Goal: Task Accomplishment & Management: Manage account settings

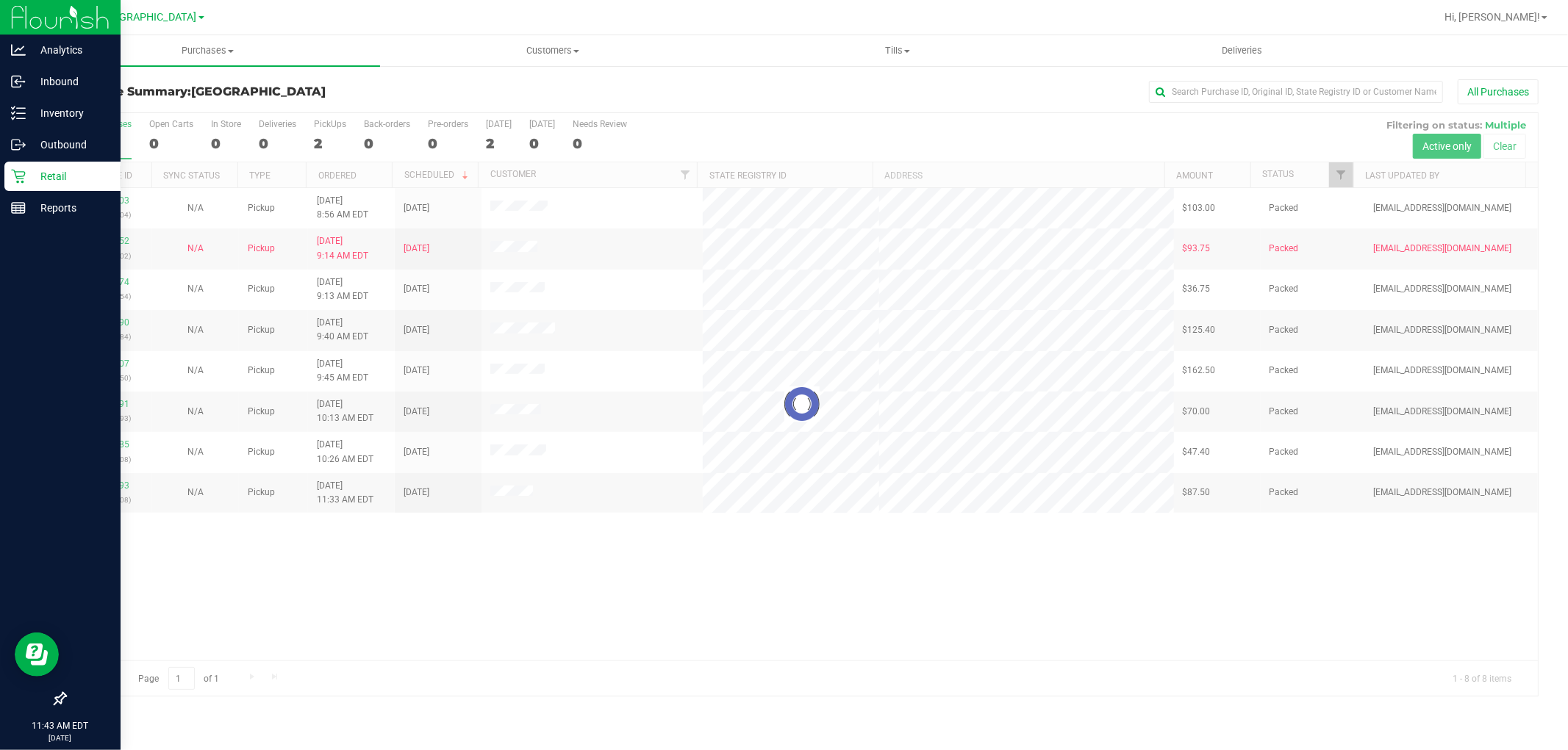
click at [45, 177] on p "Retail" at bounding box center [70, 176] width 88 height 17
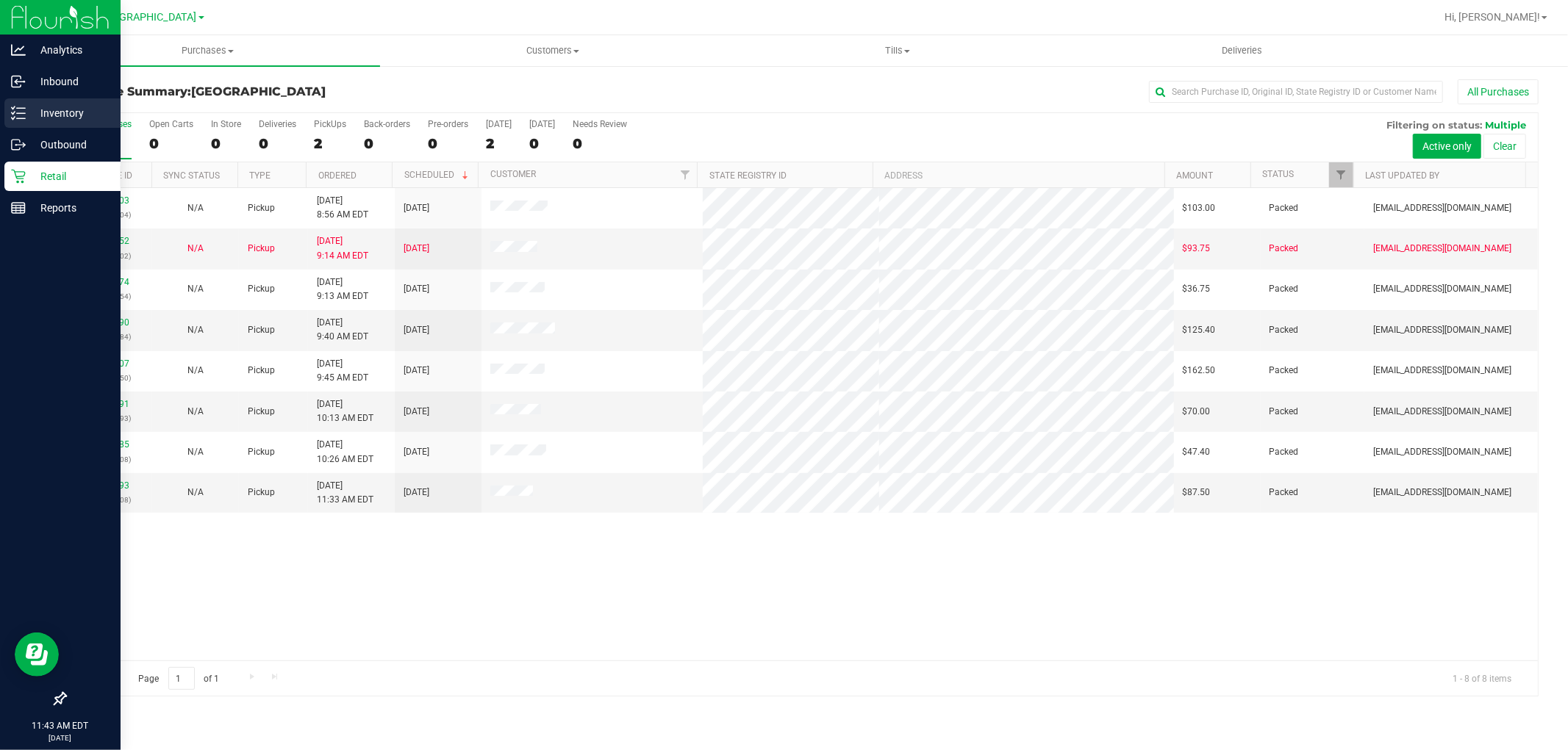
click at [48, 114] on p "Inventory" at bounding box center [70, 113] width 88 height 17
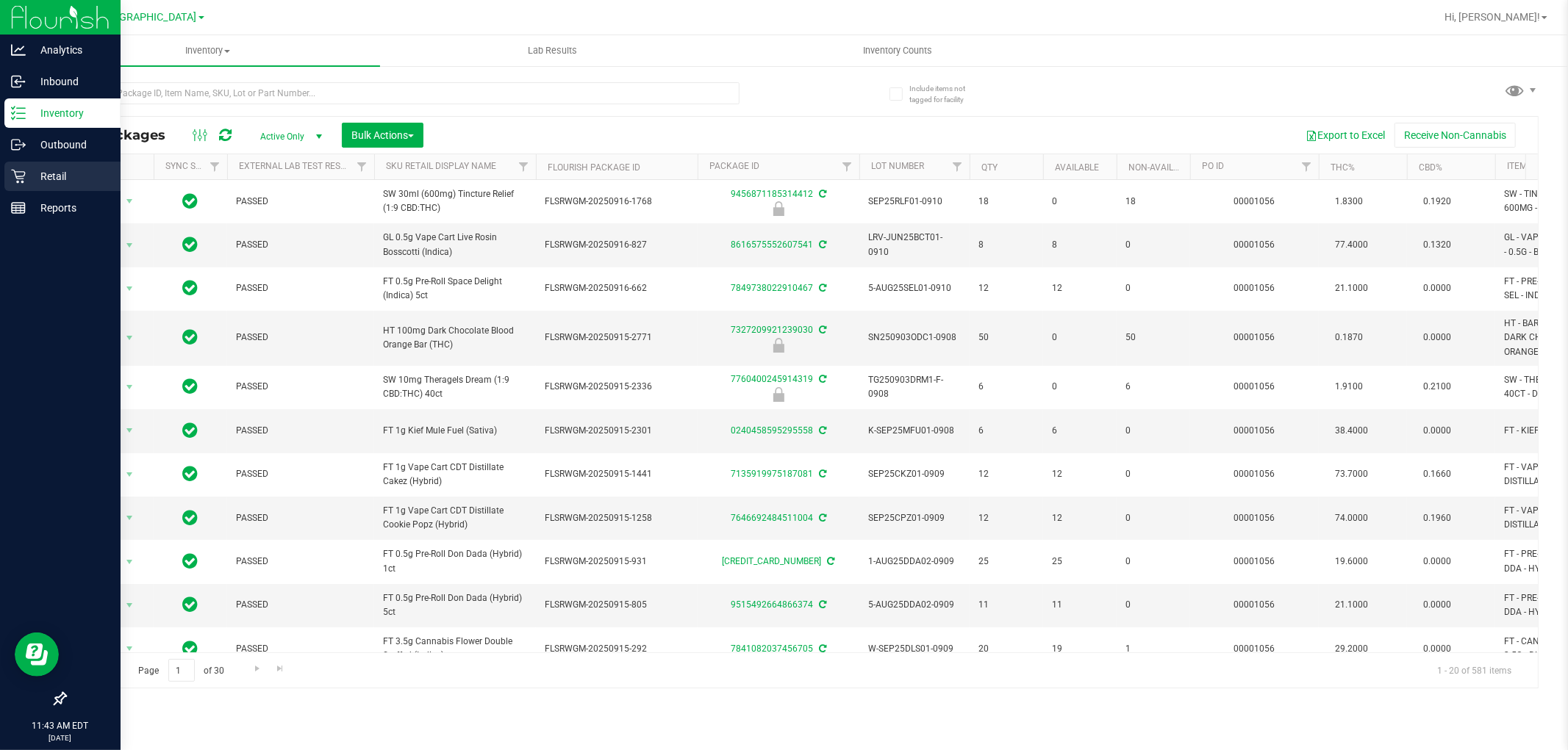
click at [60, 188] on div "Retail" at bounding box center [62, 176] width 116 height 29
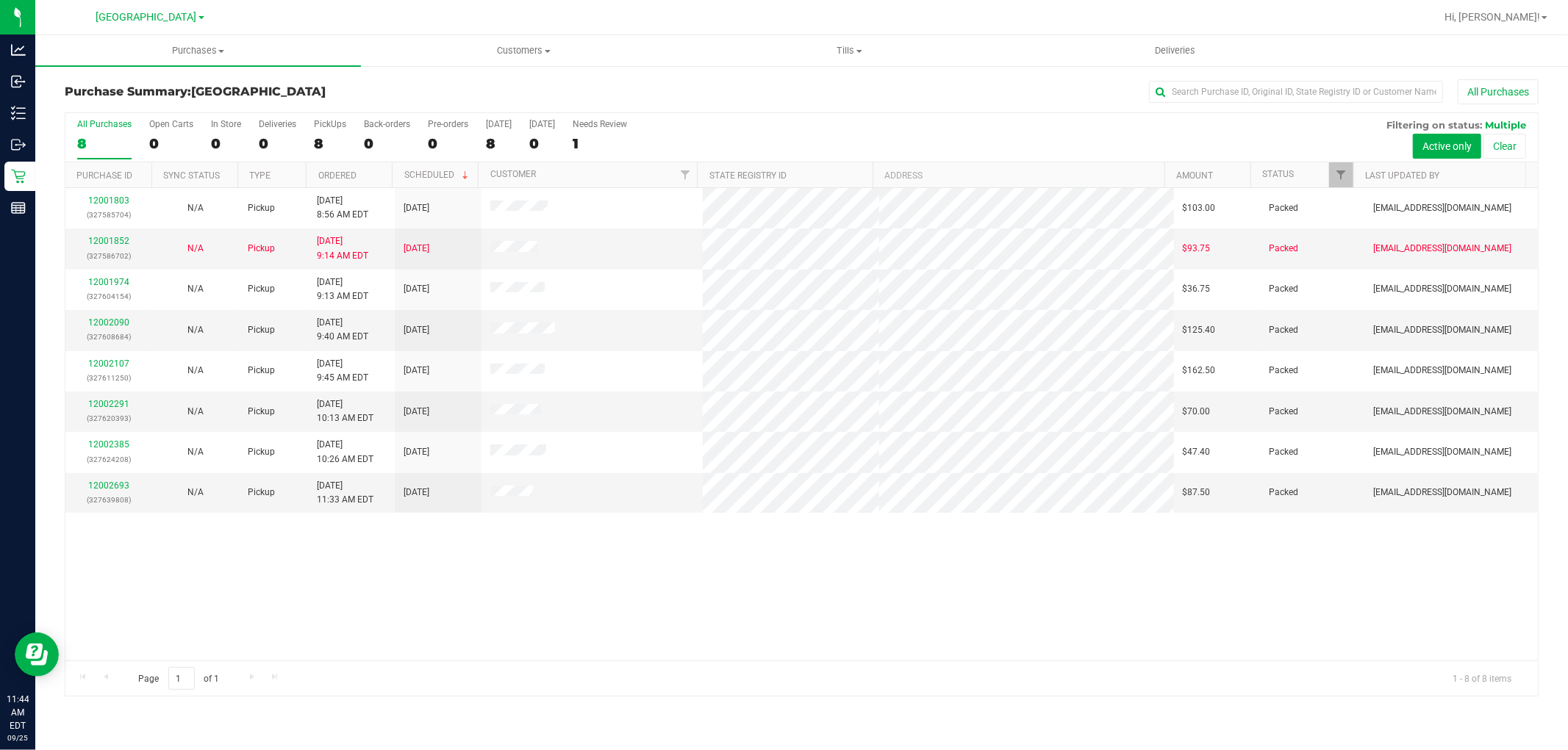
click at [633, 677] on div "Page 1 of 1 1 - 8 of 8 items" at bounding box center [801, 678] width 1472 height 35
click at [835, 48] on span "Tills" at bounding box center [849, 50] width 324 height 13
click at [731, 90] on span "Manage tills" at bounding box center [736, 88] width 99 height 13
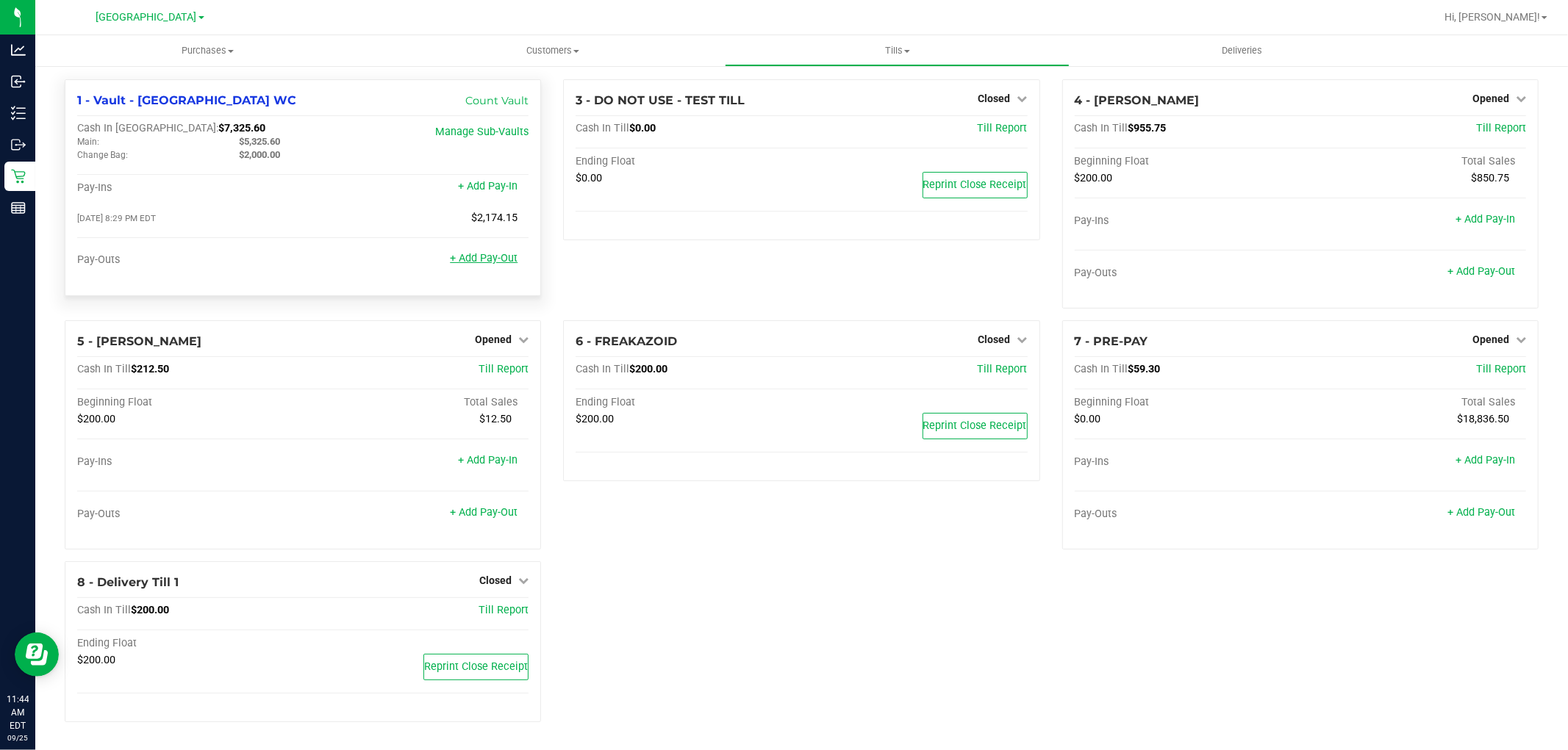
click at [490, 259] on link "+ Add Pay-Out" at bounding box center [483, 259] width 68 height 13
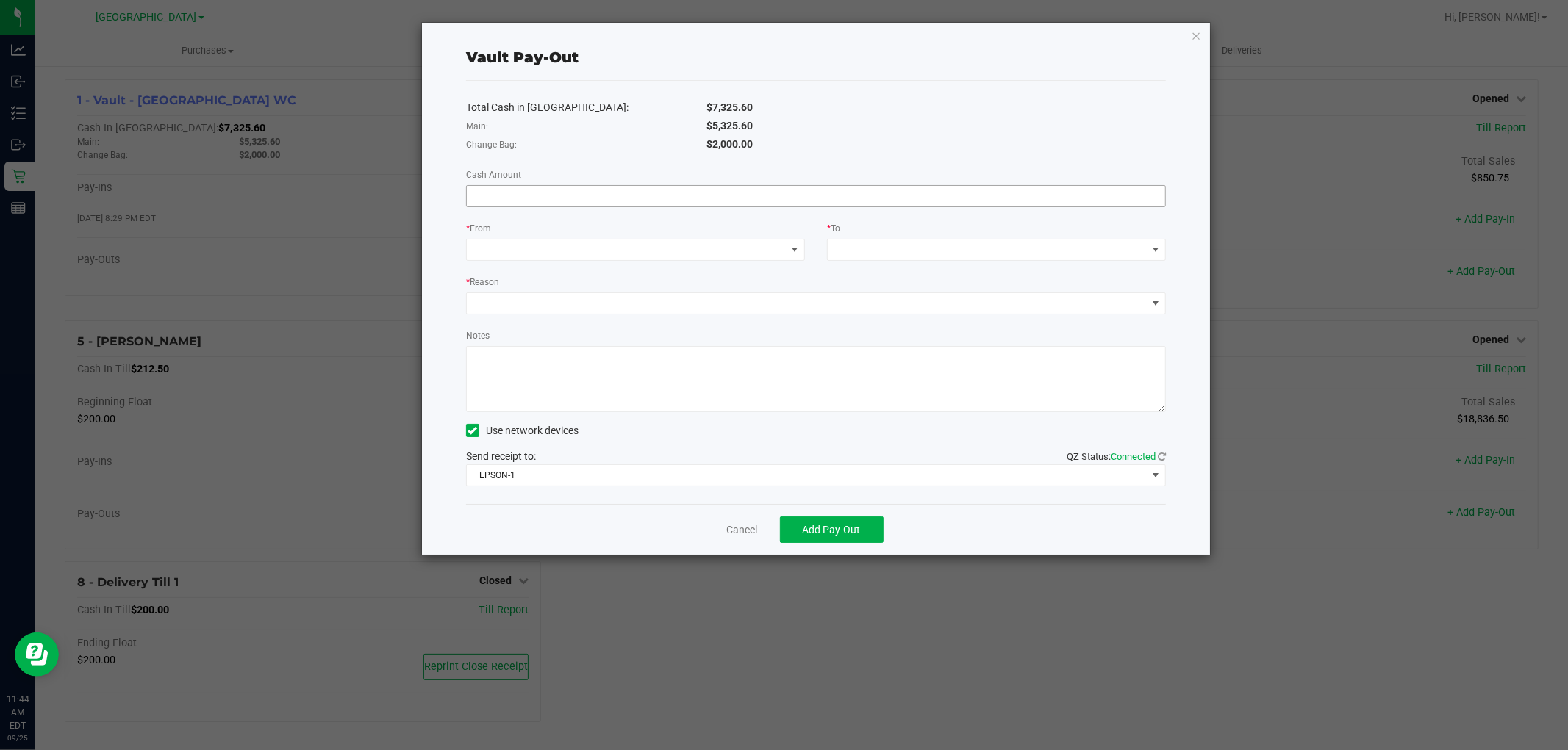
drag, startPoint x: 603, startPoint y: 191, endPoint x: 606, endPoint y: 199, distance: 8.5
click at [604, 196] on input at bounding box center [816, 196] width 698 height 21
type input "$5,325.60"
click at [612, 253] on span at bounding box center [626, 250] width 319 height 21
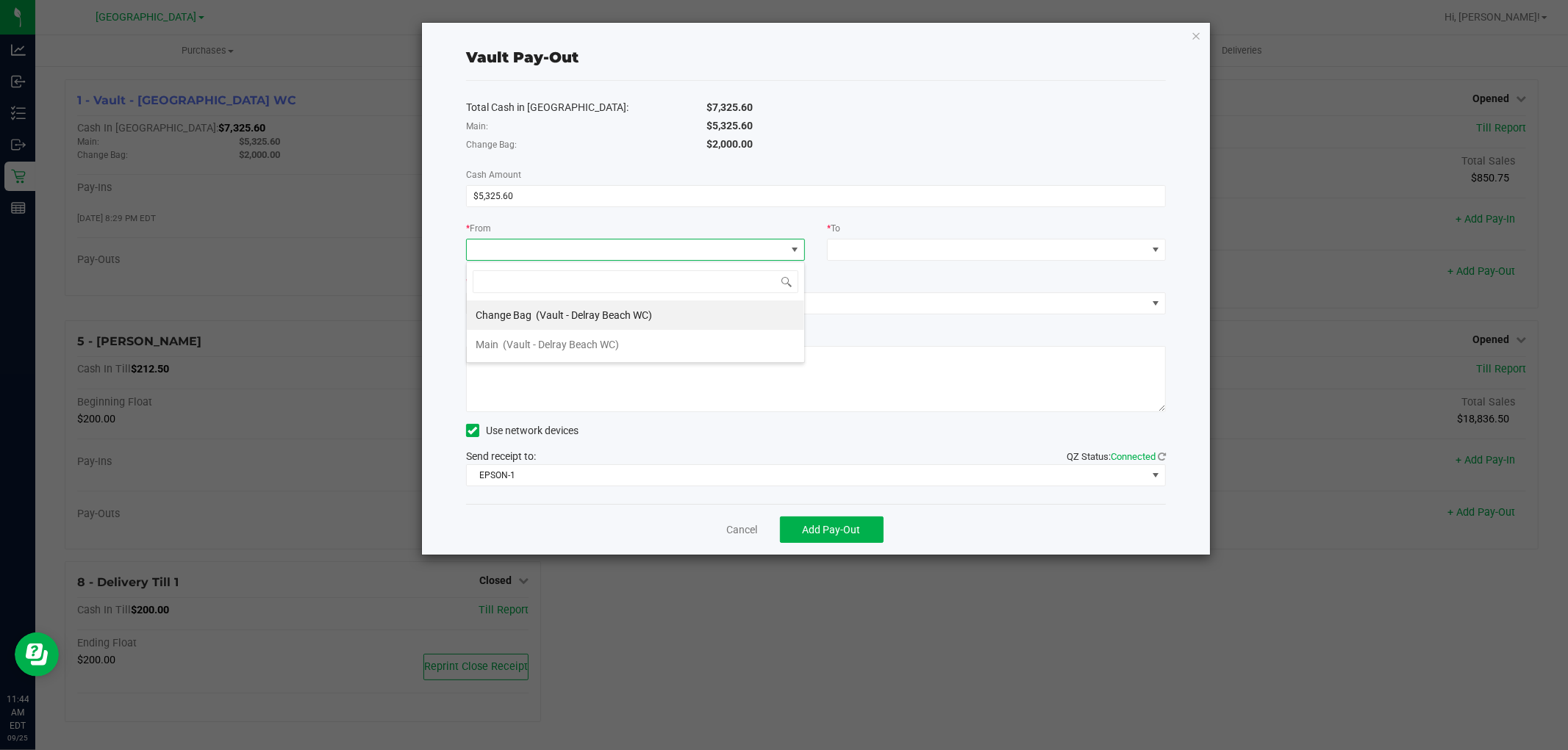
scroll to position [22, 339]
click at [598, 339] on span "(Vault - Delray Beach WC)" at bounding box center [560, 345] width 116 height 12
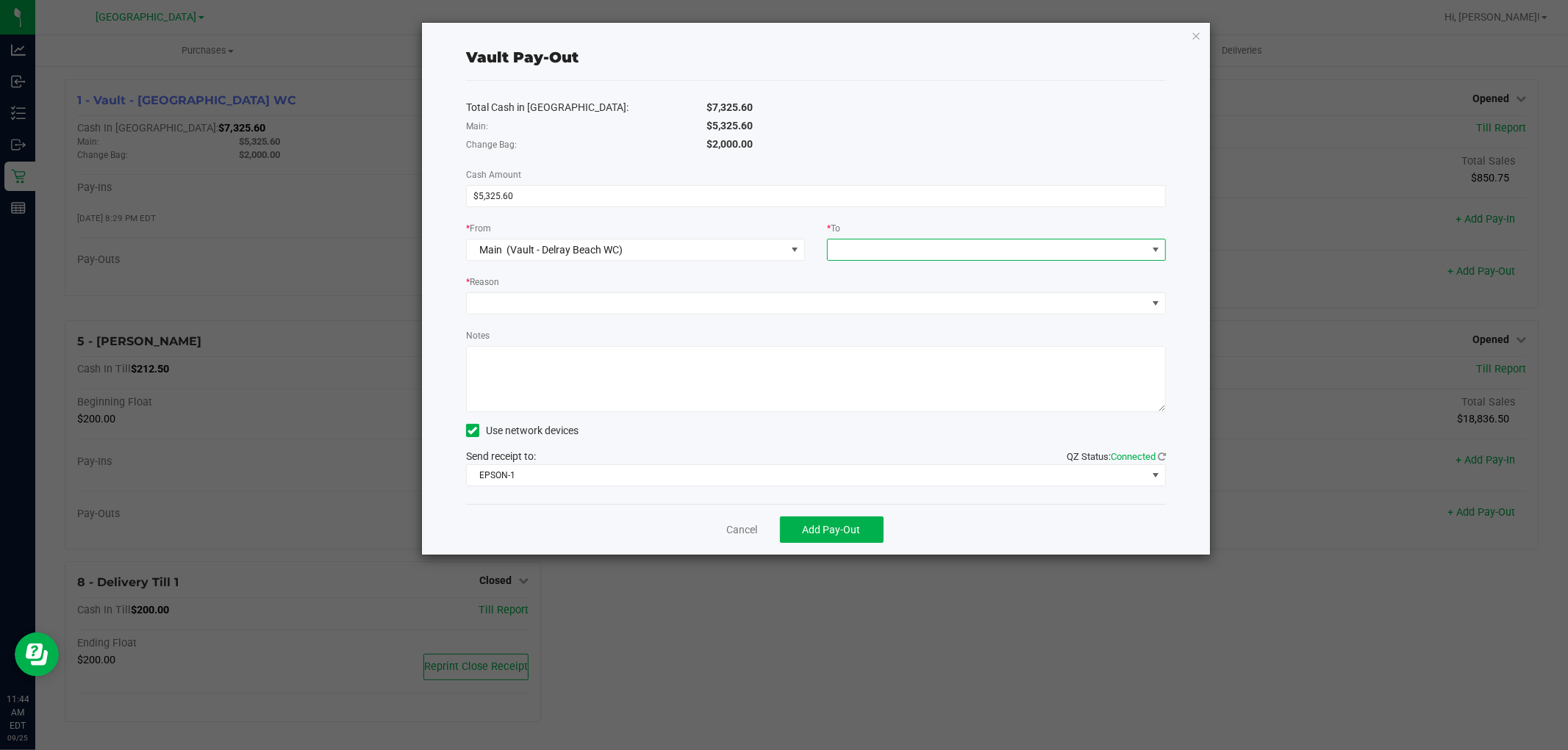
click at [916, 248] on span at bounding box center [987, 250] width 319 height 21
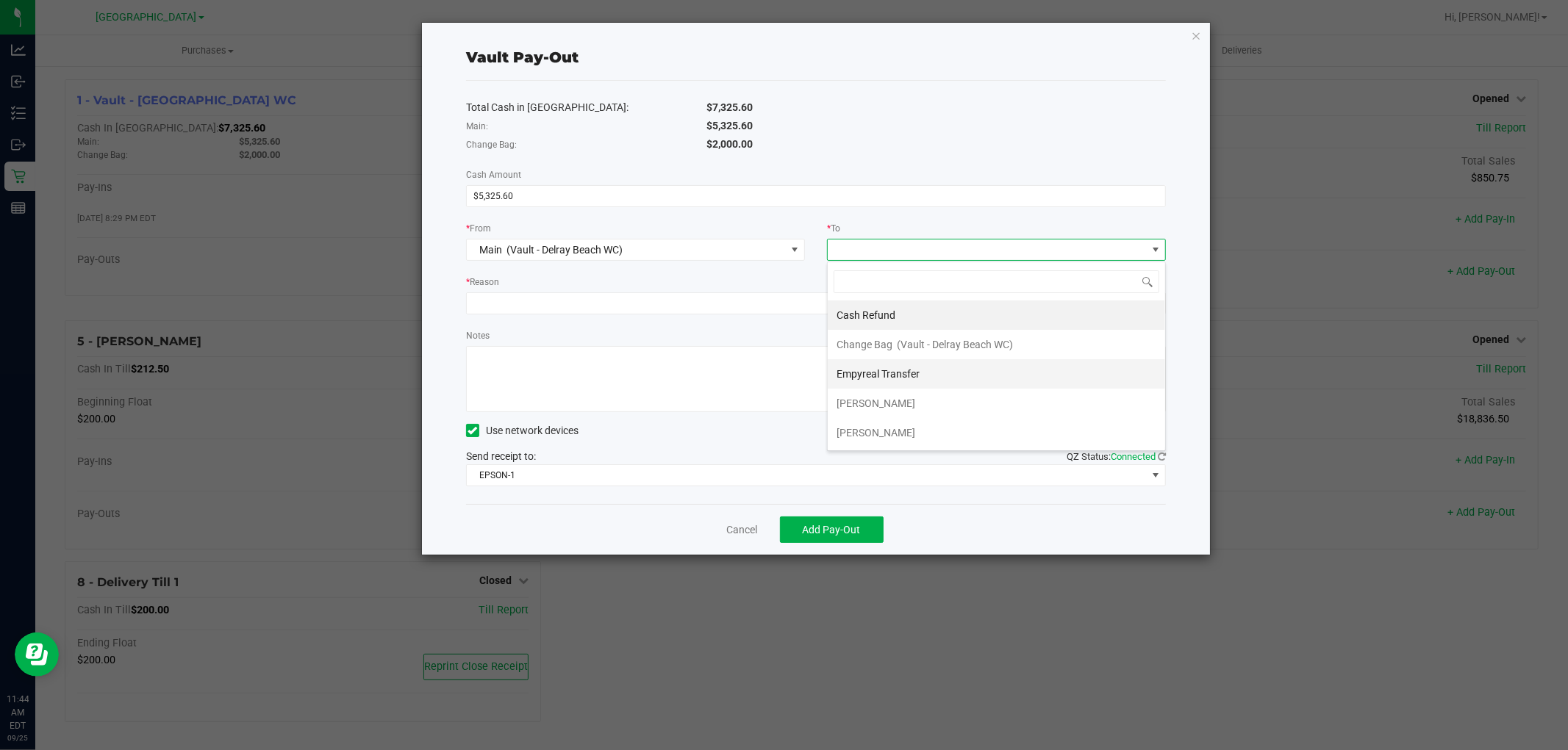
click at [900, 371] on span "Empyreal Transfer" at bounding box center [877, 374] width 83 height 12
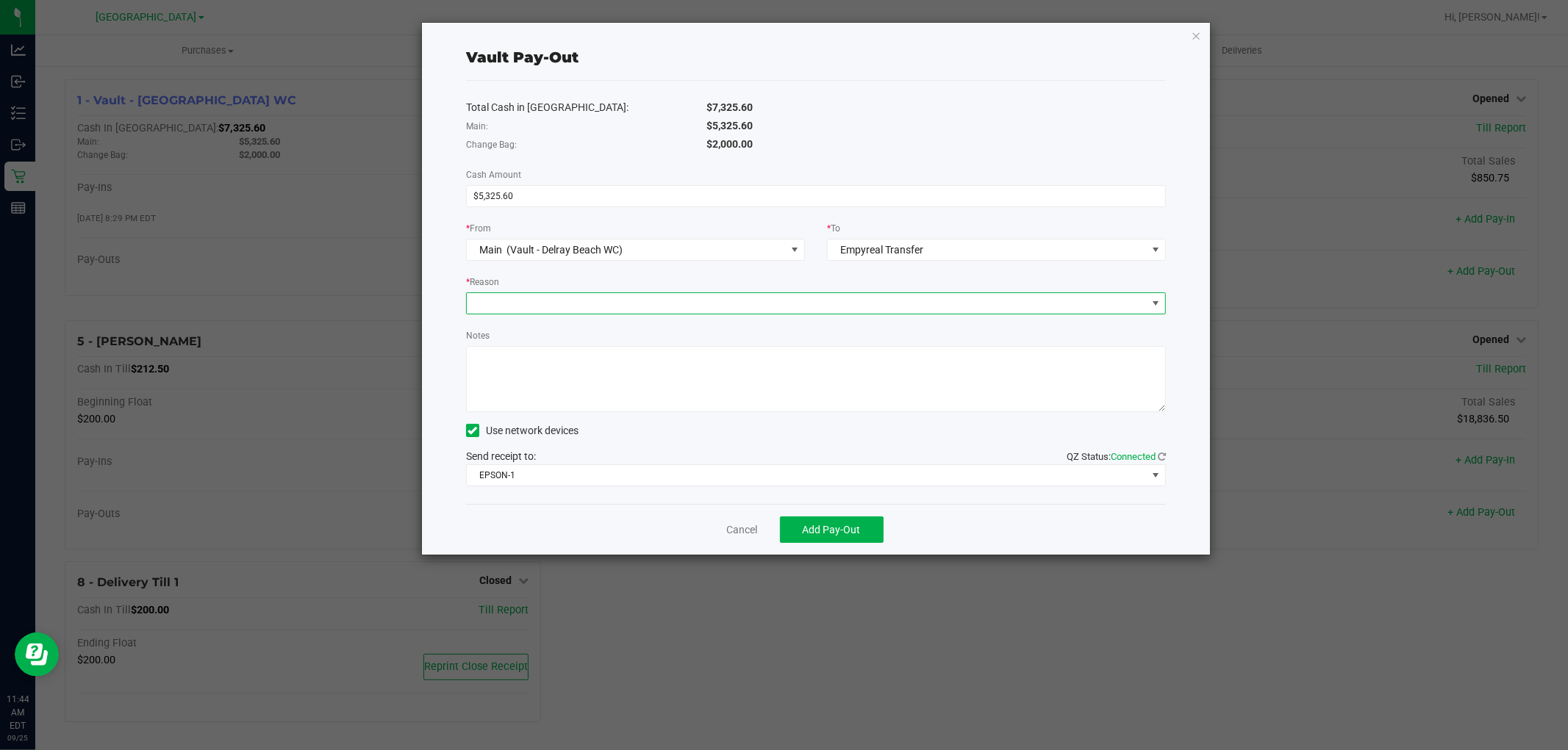
click at [637, 306] on span at bounding box center [807, 304] width 680 height 21
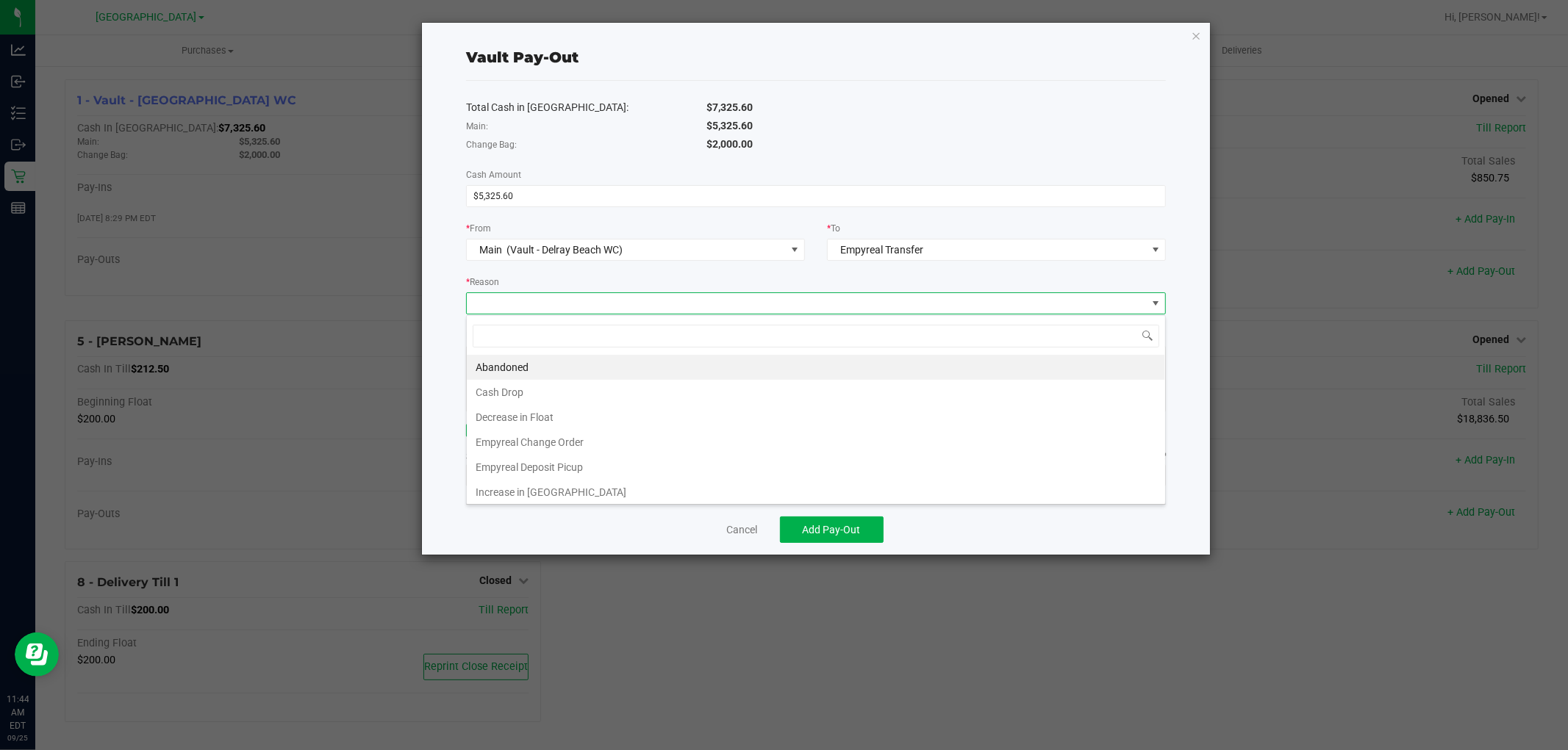
scroll to position [22, 700]
click at [577, 464] on li "Empyreal Deposit Picup" at bounding box center [816, 468] width 698 height 25
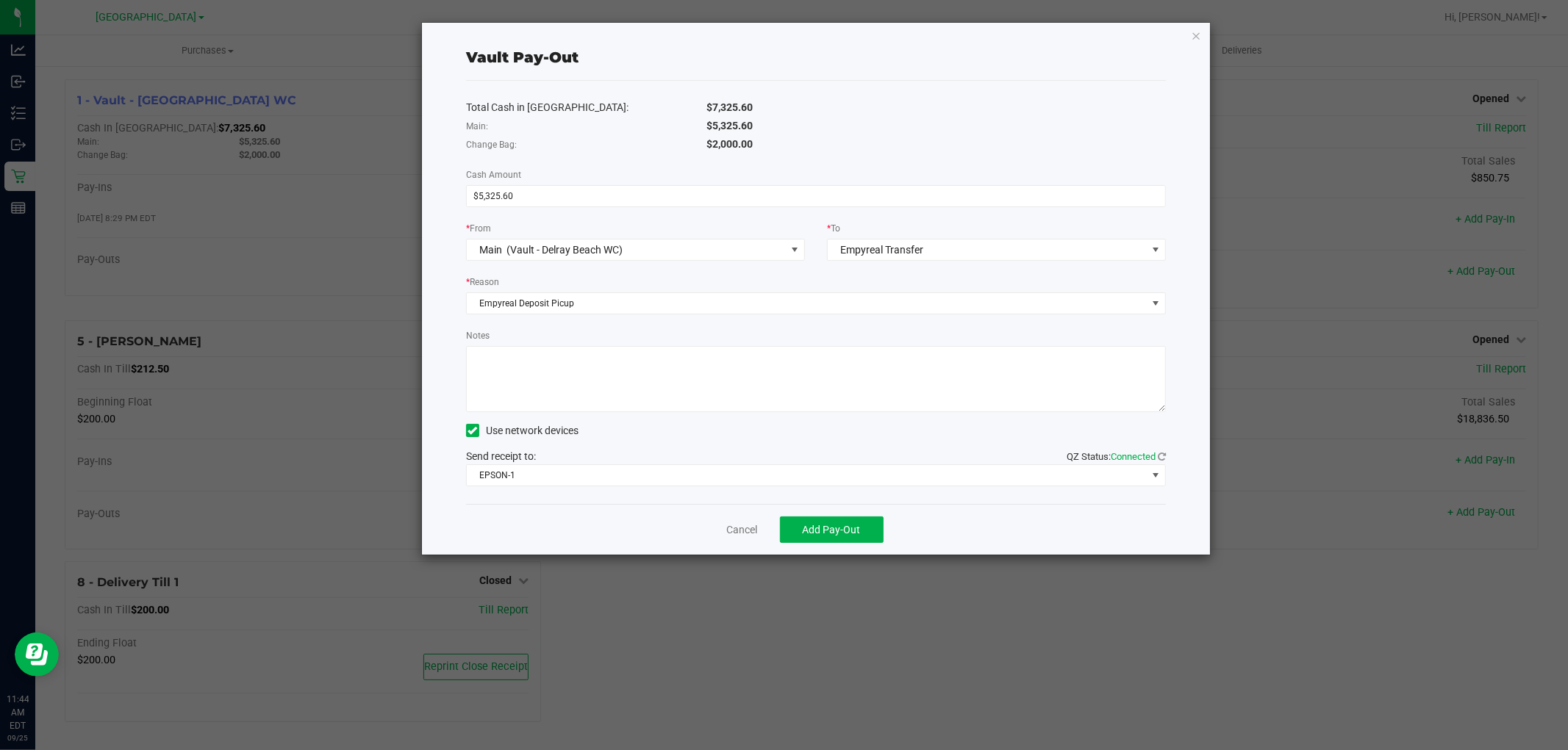
click at [578, 371] on textarea "Notes" at bounding box center [816, 379] width 700 height 66
click at [478, 358] on textarea "Notes" at bounding box center [816, 379] width 700 height 66
click at [641, 363] on textarea "Notes" at bounding box center [816, 379] width 700 height 66
type textarea "2 Bags Empyreal Deposit Pickup 495382 = $2075.25 495381 = $3250.35"
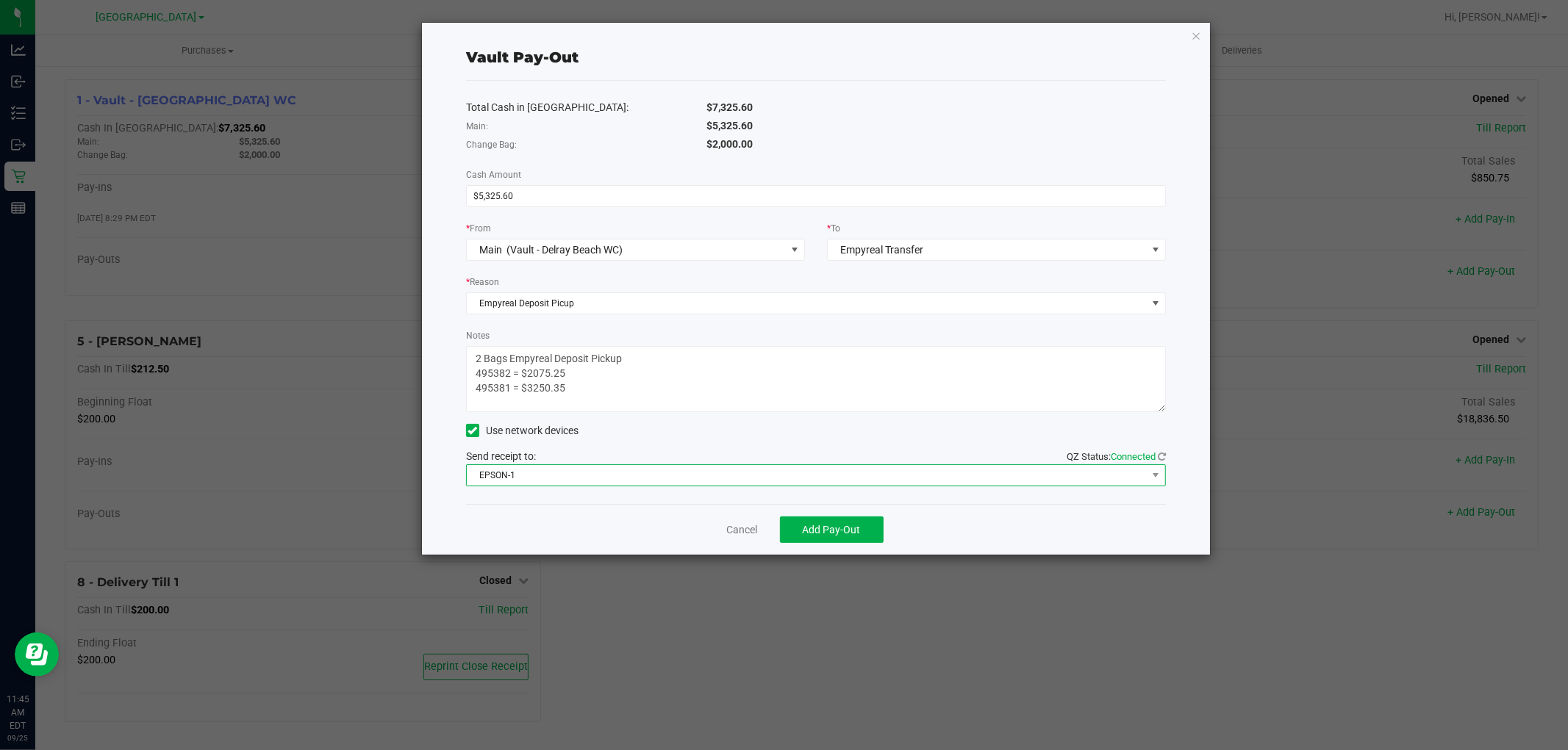
click at [505, 476] on span "EPSON-1" at bounding box center [807, 476] width 680 height 21
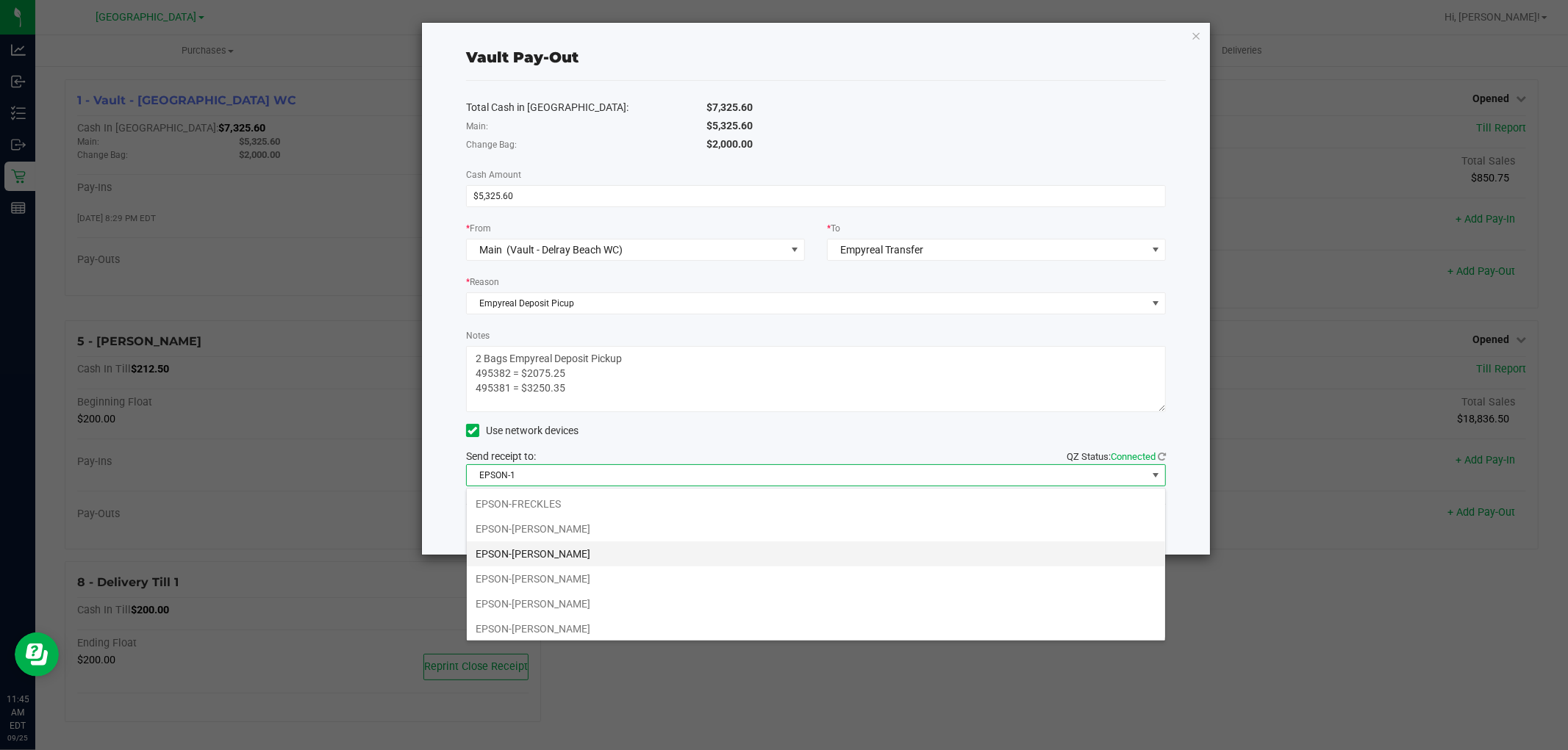
scroll to position [104, 0]
click at [572, 548] on li "EPSON-[PERSON_NAME]" at bounding box center [816, 550] width 698 height 25
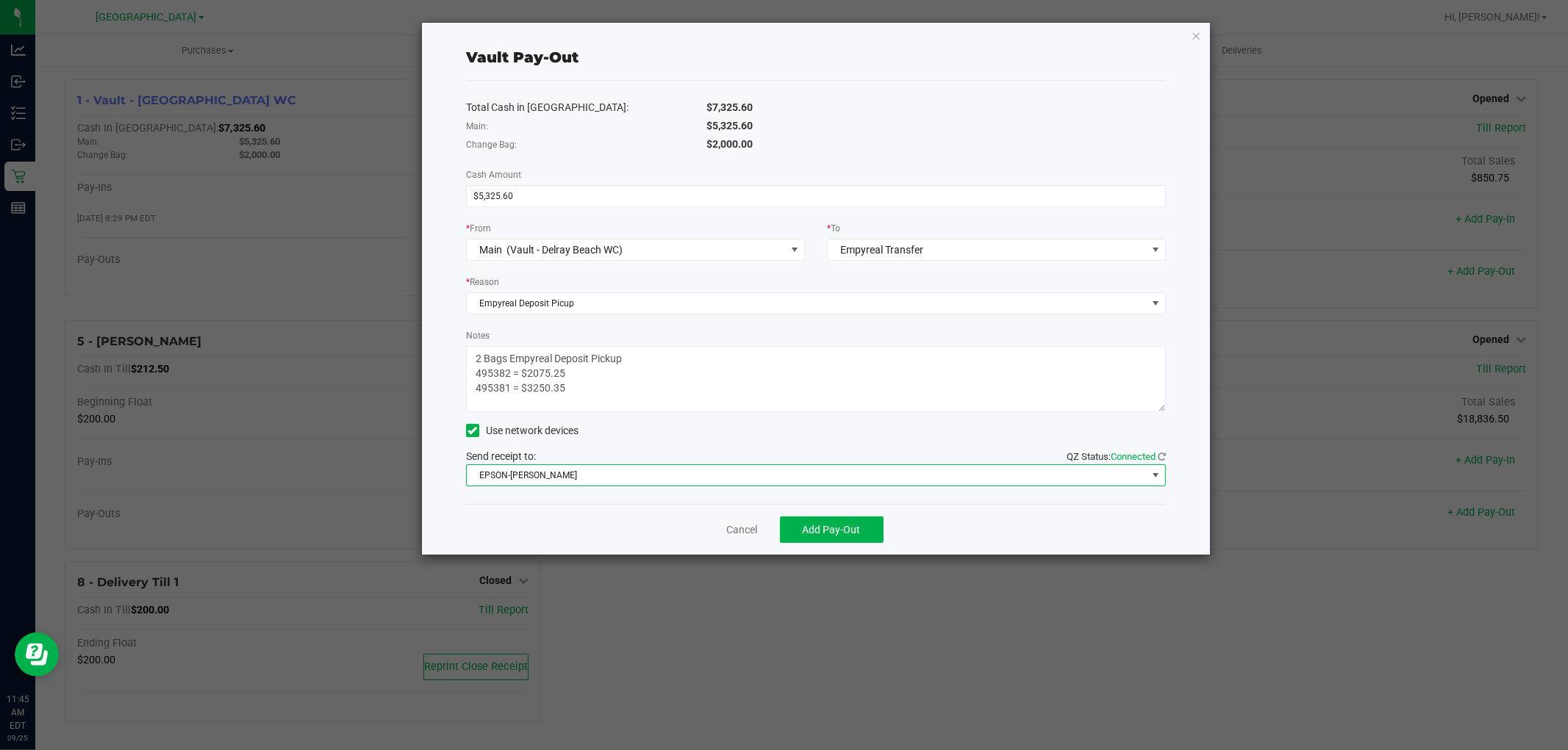
click at [911, 128] on div "$5,325.60" at bounding box center [935, 126] width 481 height 16
click at [821, 523] on button "Add Pay-Out" at bounding box center [831, 530] width 103 height 27
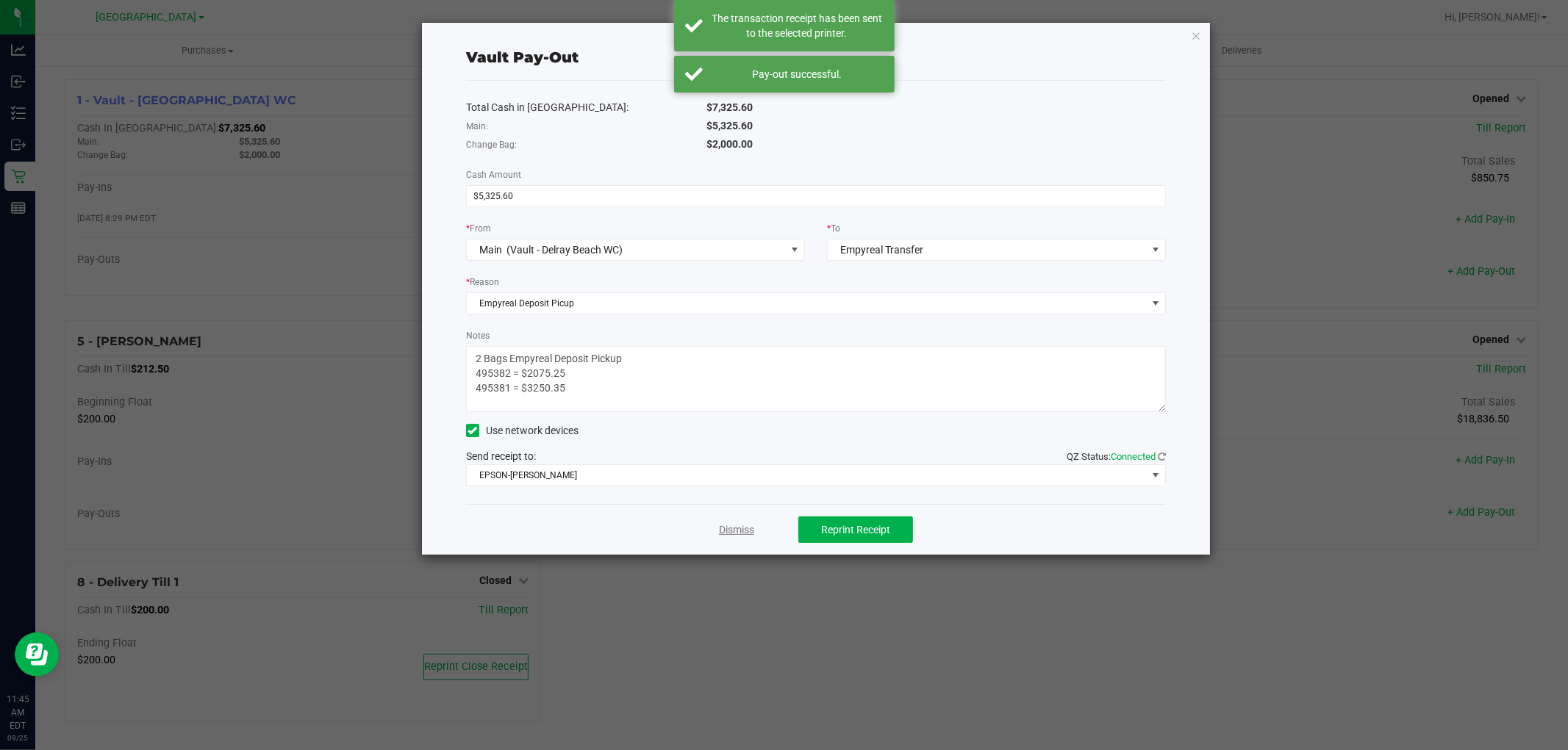
click at [737, 529] on link "Dismiss" at bounding box center [736, 531] width 35 height 16
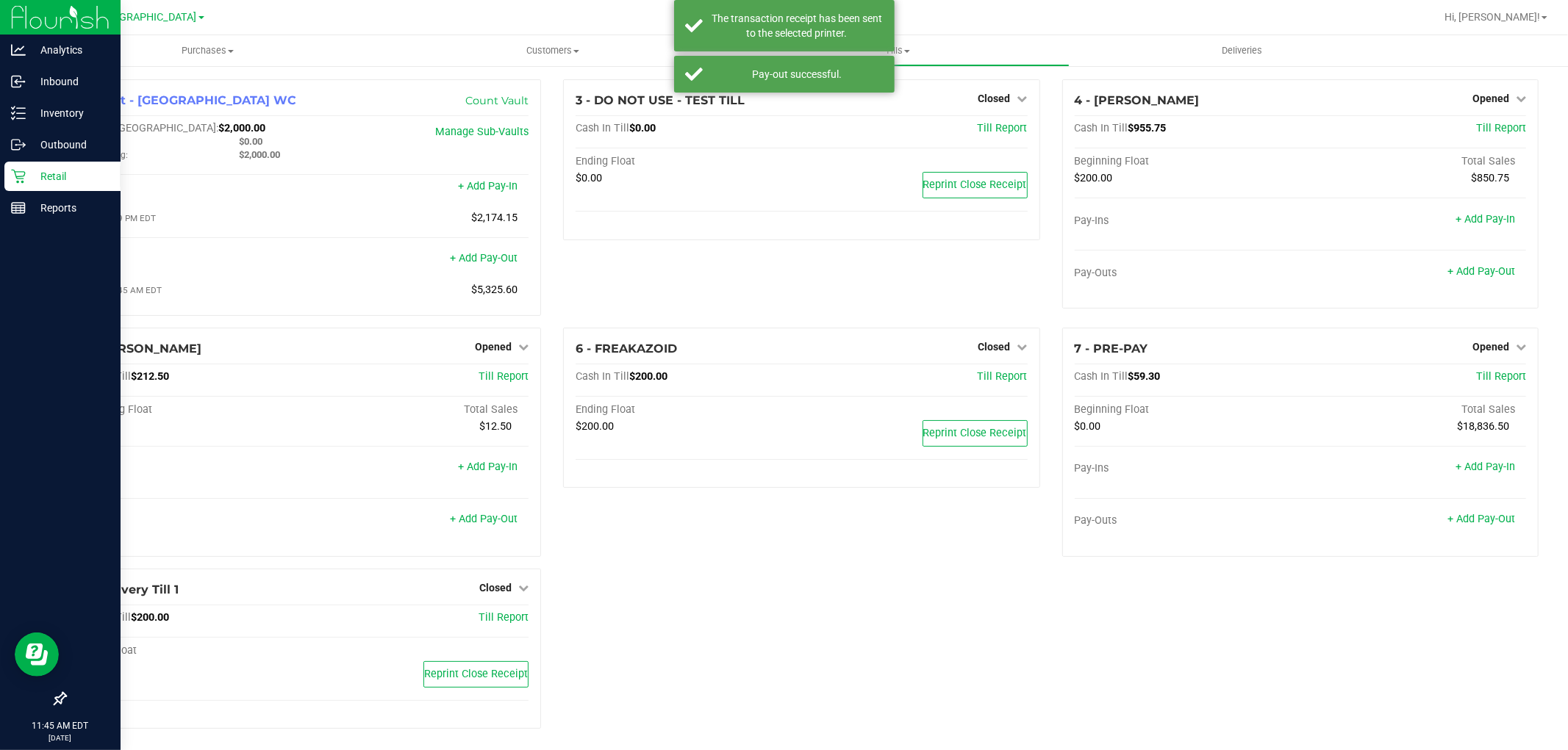
click at [37, 170] on p "Retail" at bounding box center [70, 176] width 88 height 17
